Goal: Task Accomplishment & Management: Manage account settings

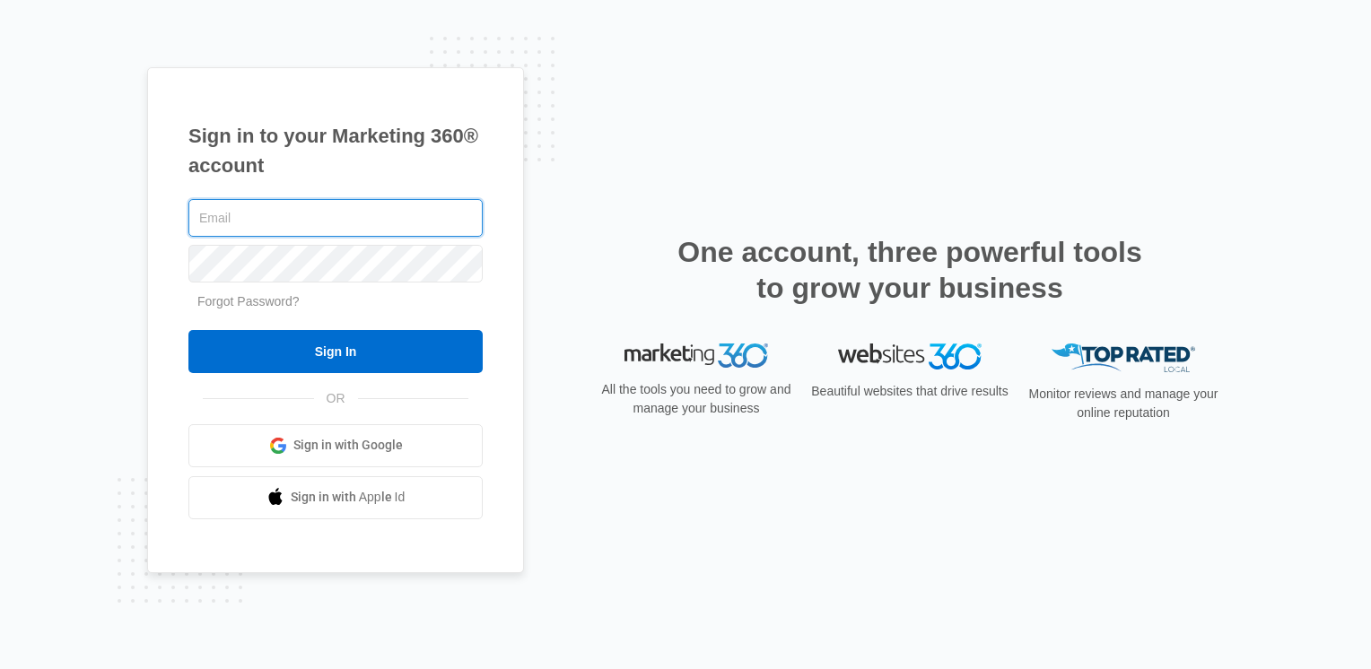
click at [292, 214] on input "text" at bounding box center [335, 218] width 294 height 38
click at [363, 447] on span "Sign in with Google" at bounding box center [347, 445] width 109 height 19
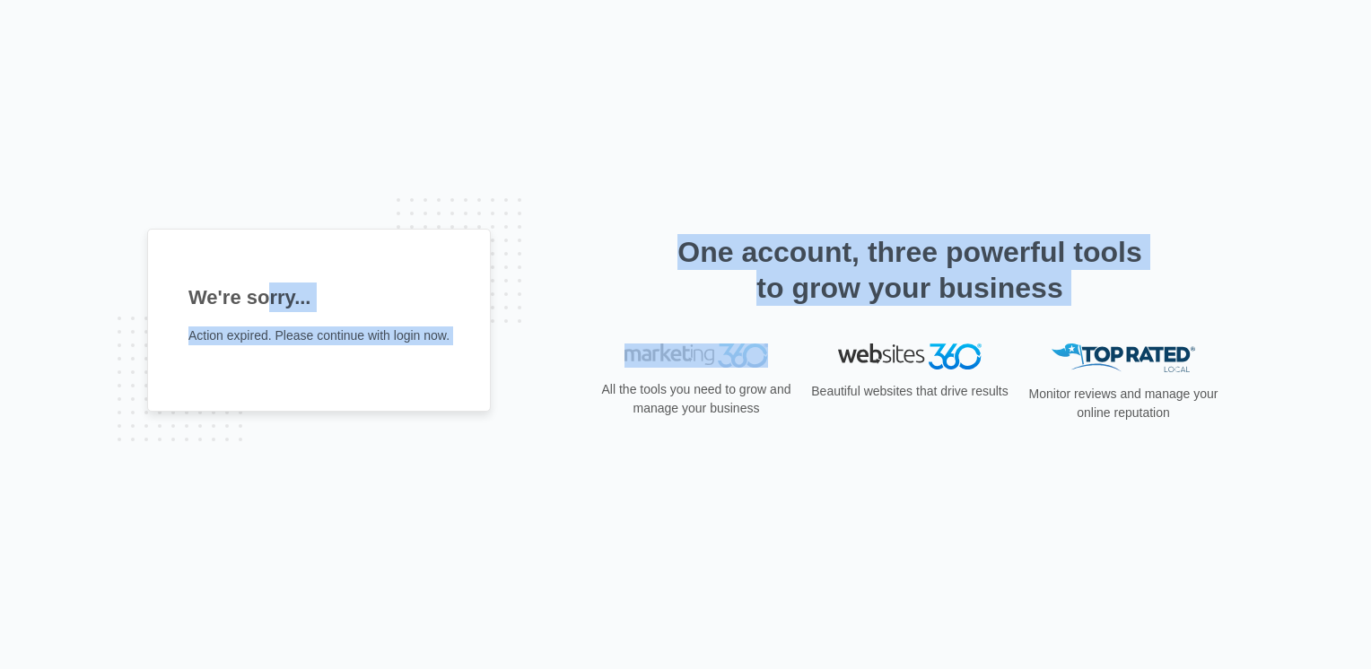
drag, startPoint x: 199, startPoint y: 308, endPoint x: 546, endPoint y: 374, distance: 352.7
click at [546, 374] on div "We're sorry... Action expired. Please continue with login now. One account, thr…" at bounding box center [685, 335] width 1077 height 213
click at [529, 368] on div "We're sorry... Action expired. Please continue with login now. One account, thr…" at bounding box center [685, 335] width 1077 height 213
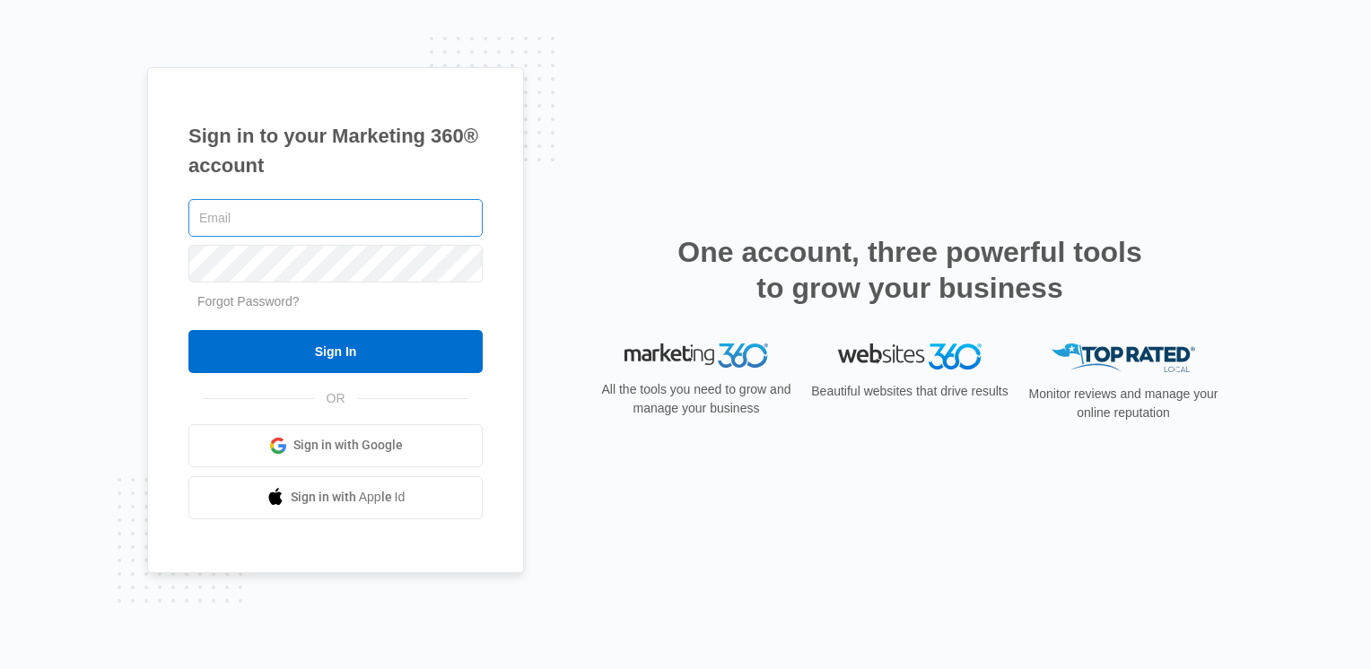
click at [345, 217] on input "text" at bounding box center [335, 218] width 294 height 38
click at [99, 320] on div "Sign in to your Marketing 360® account Forgot Password? Sign In OR Sign in with…" at bounding box center [685, 334] width 1371 height 669
click at [255, 221] on input "text" at bounding box center [335, 218] width 294 height 38
click at [267, 232] on input "text" at bounding box center [335, 218] width 294 height 38
click at [284, 217] on input "text" at bounding box center [335, 218] width 294 height 38
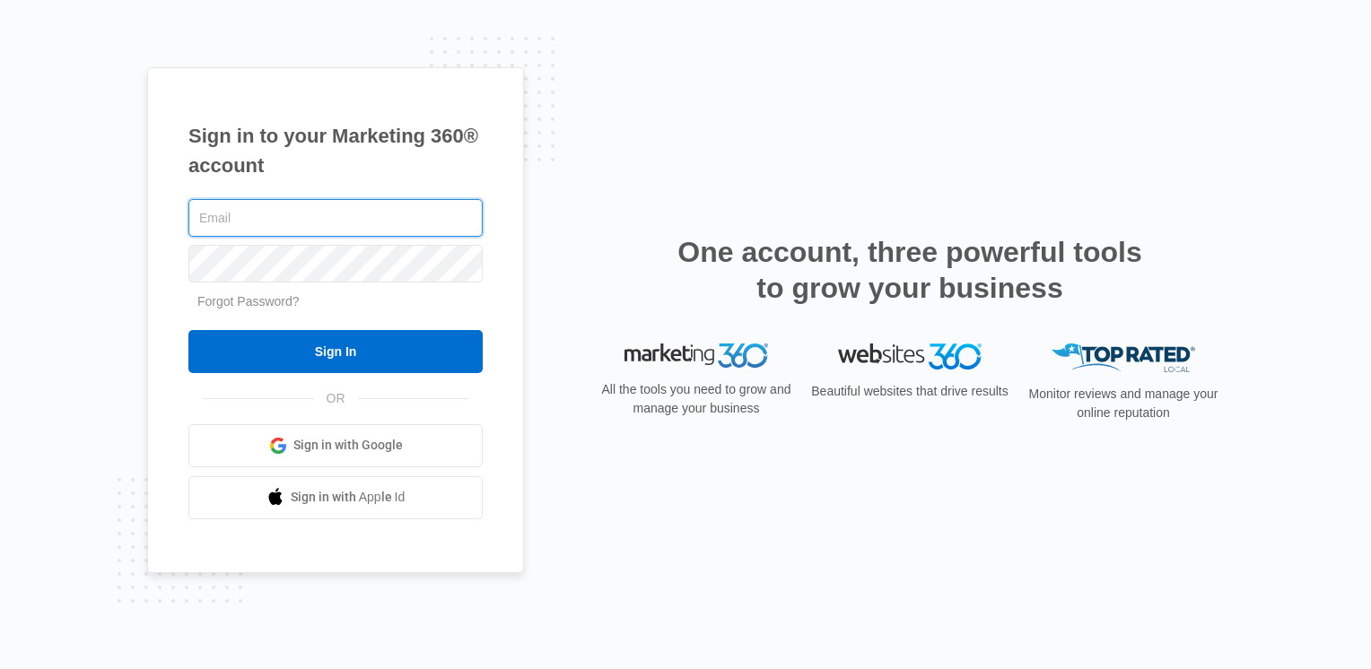
drag, startPoint x: 297, startPoint y: 208, endPoint x: 297, endPoint y: 219, distance: 10.8
click at [297, 214] on input "text" at bounding box center [335, 218] width 294 height 38
click at [303, 211] on input "text" at bounding box center [335, 218] width 294 height 38
